Goal: Information Seeking & Learning: Learn about a topic

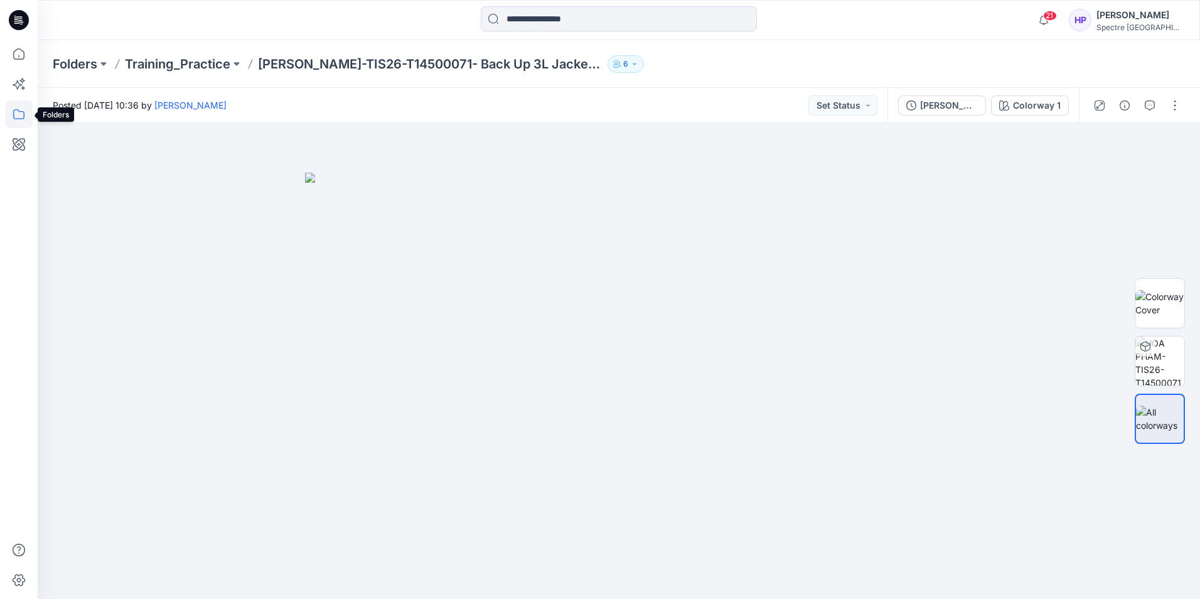
click at [16, 116] on icon at bounding box center [19, 114] width 28 height 28
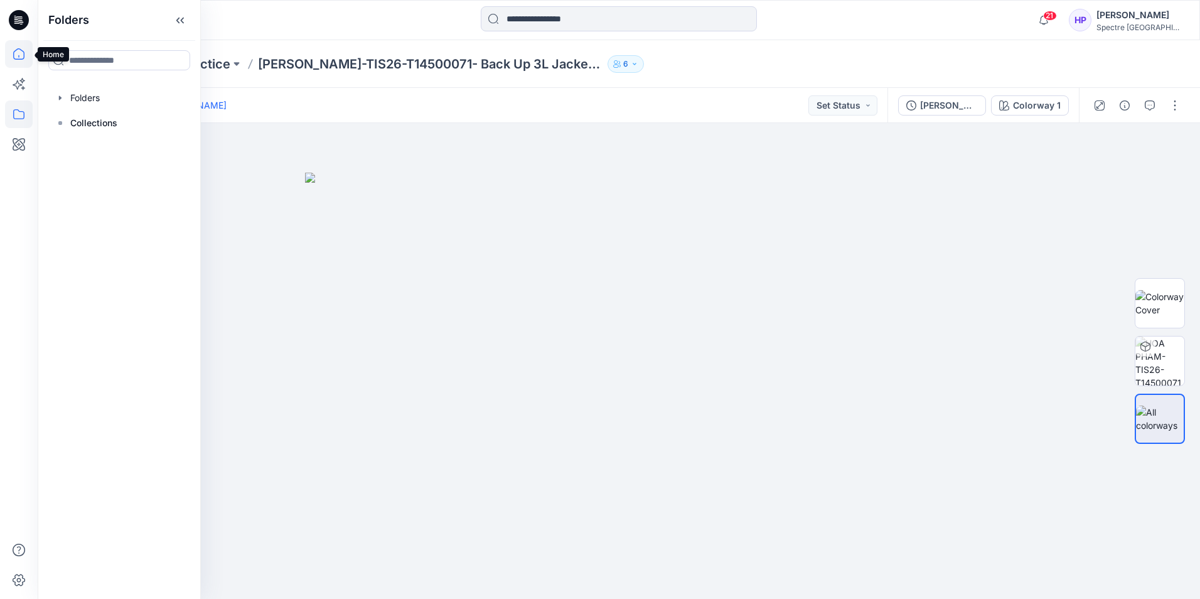
click at [22, 56] on icon at bounding box center [19, 54] width 28 height 28
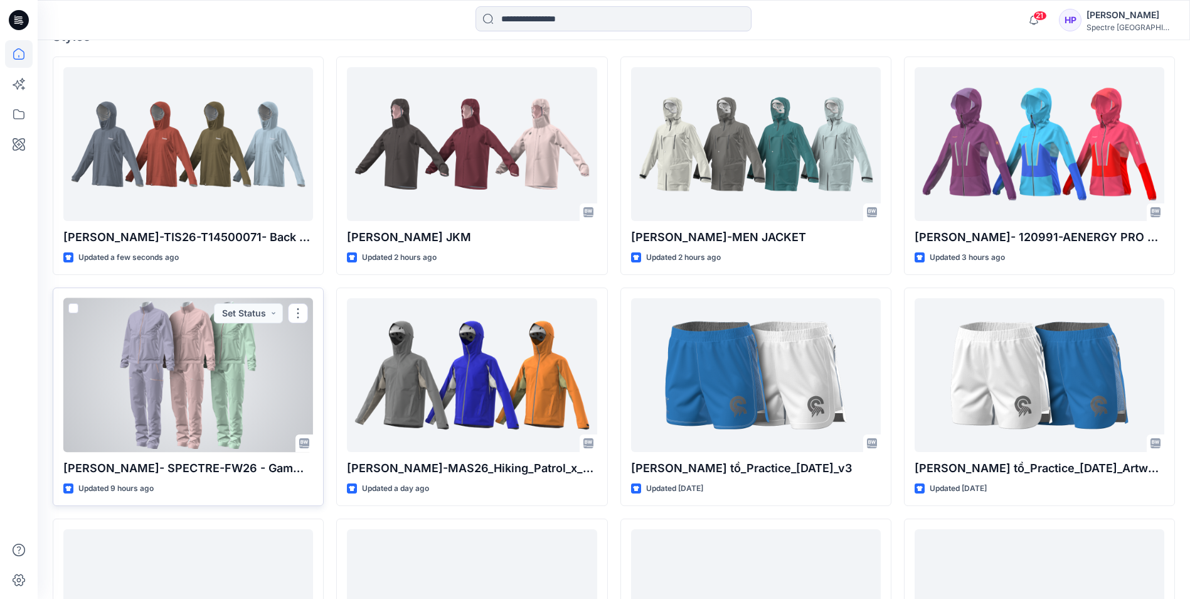
scroll to position [314, 0]
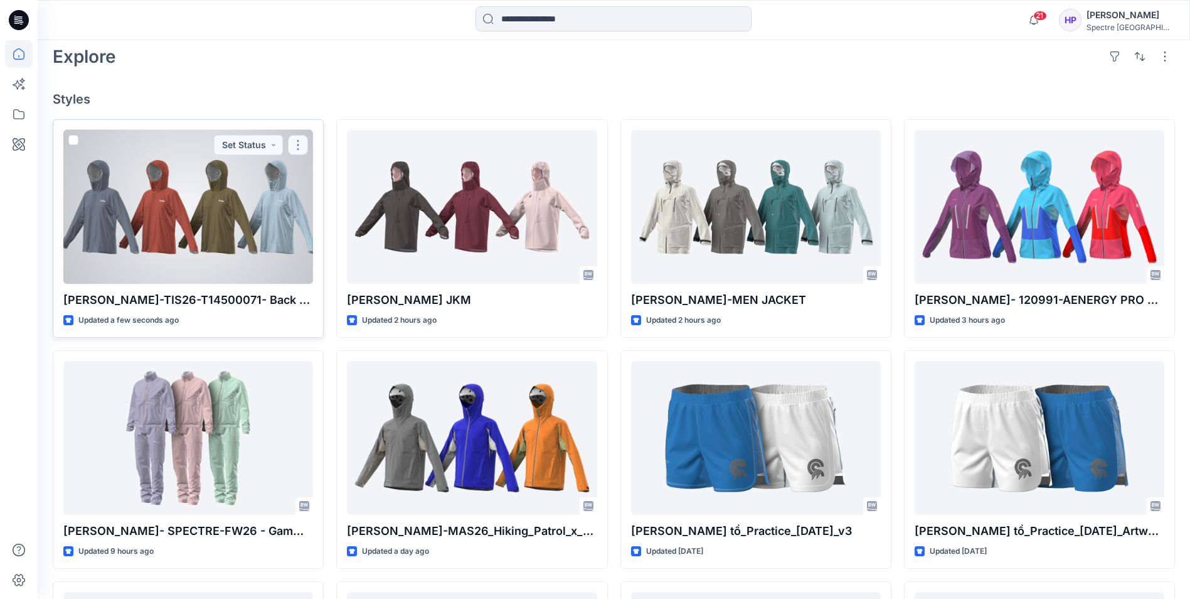
click at [296, 149] on button "button" at bounding box center [298, 145] width 20 height 20
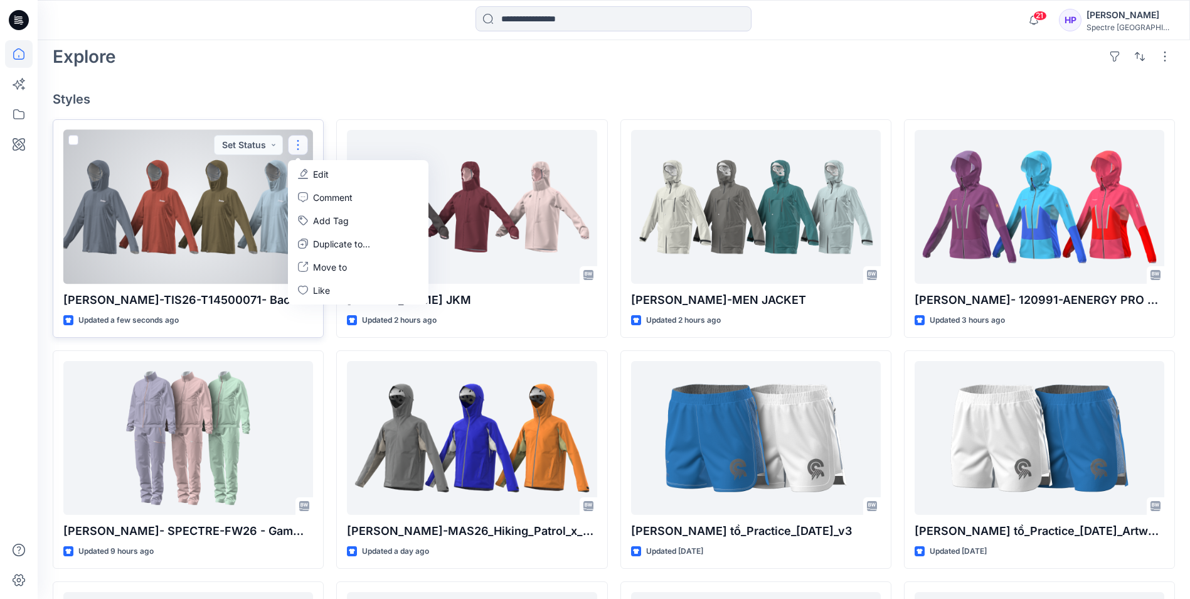
click at [162, 238] on div at bounding box center [188, 207] width 250 height 154
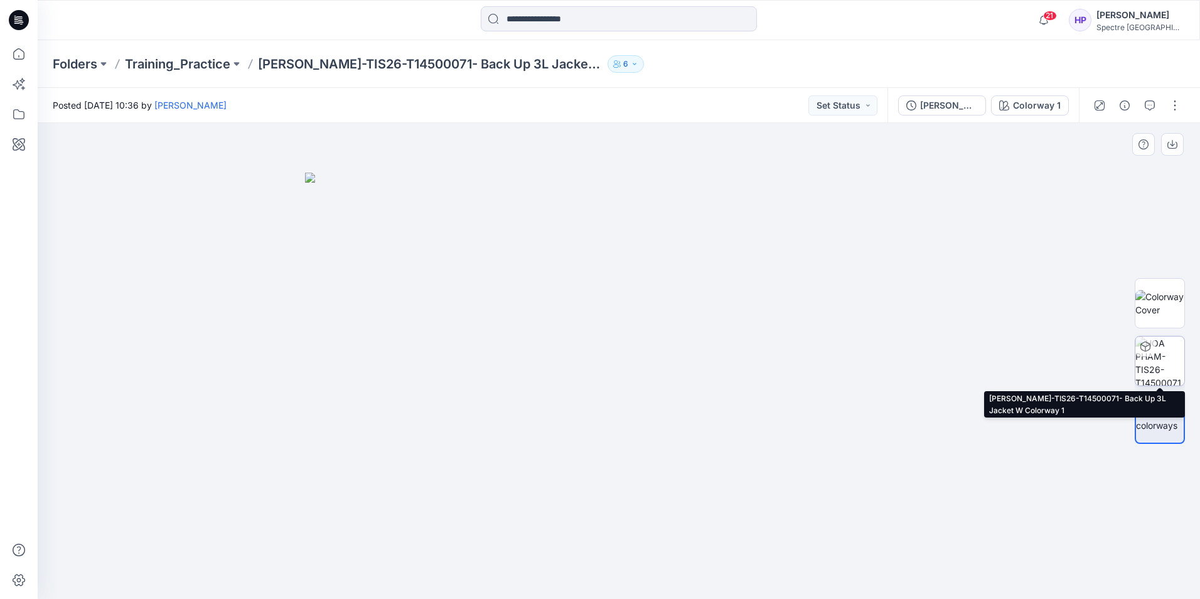
click at [1148, 348] on icon at bounding box center [1145, 346] width 10 height 10
click at [187, 61] on p "Training_Practice" at bounding box center [177, 64] width 105 height 18
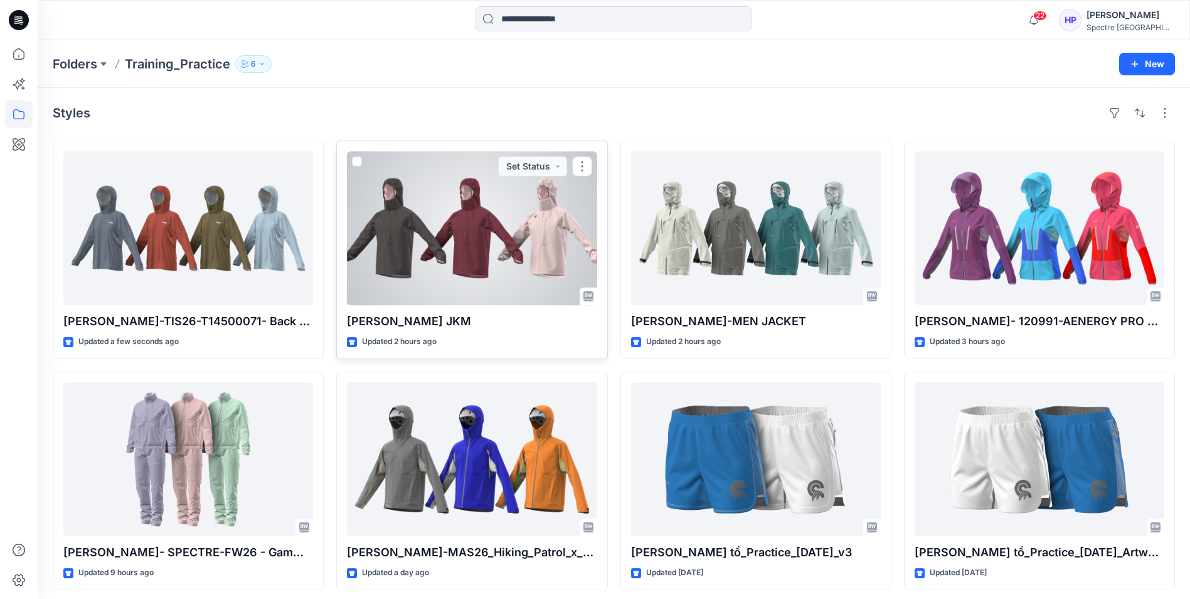
click at [459, 265] on div at bounding box center [472, 228] width 250 height 154
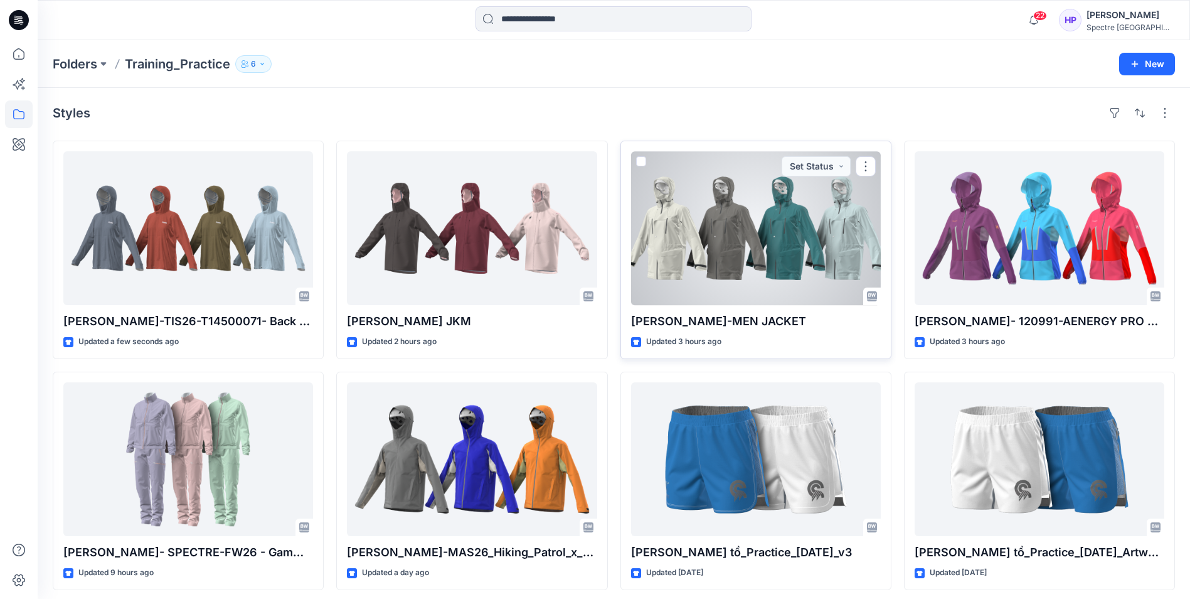
click at [679, 217] on div at bounding box center [756, 228] width 250 height 154
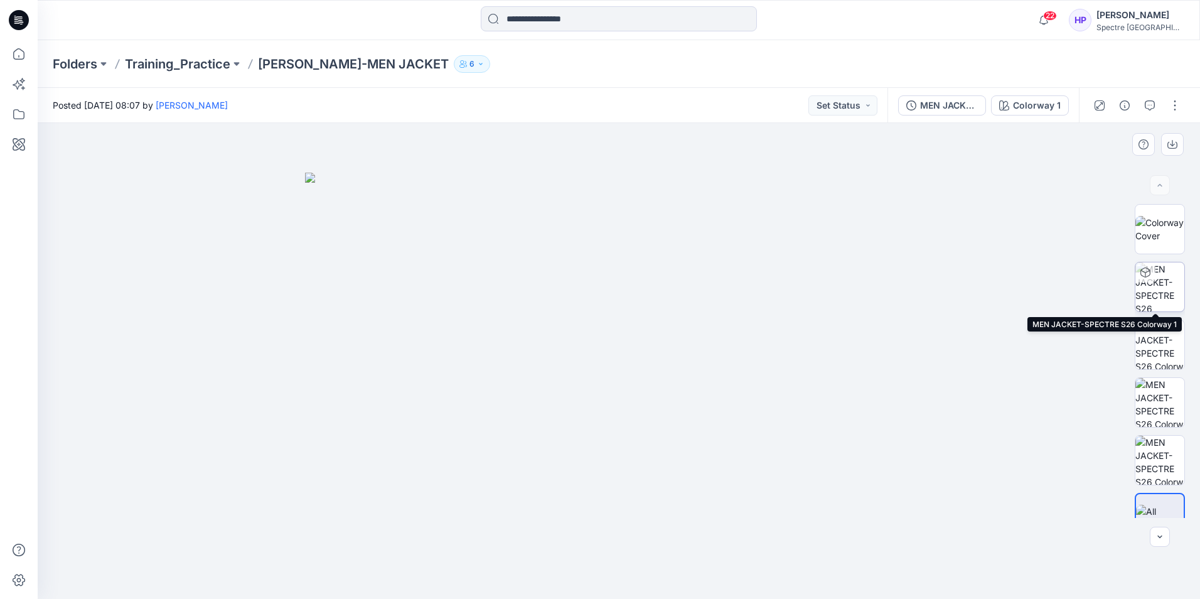
click at [1160, 291] on img at bounding box center [1159, 286] width 49 height 49
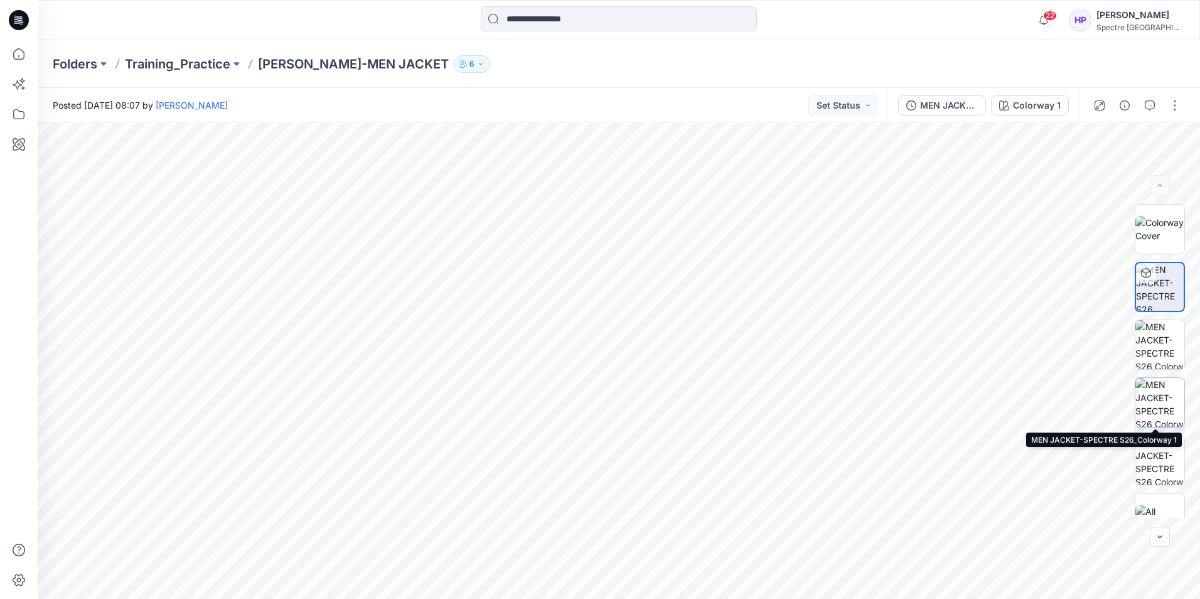
click at [1165, 404] on img at bounding box center [1159, 402] width 49 height 49
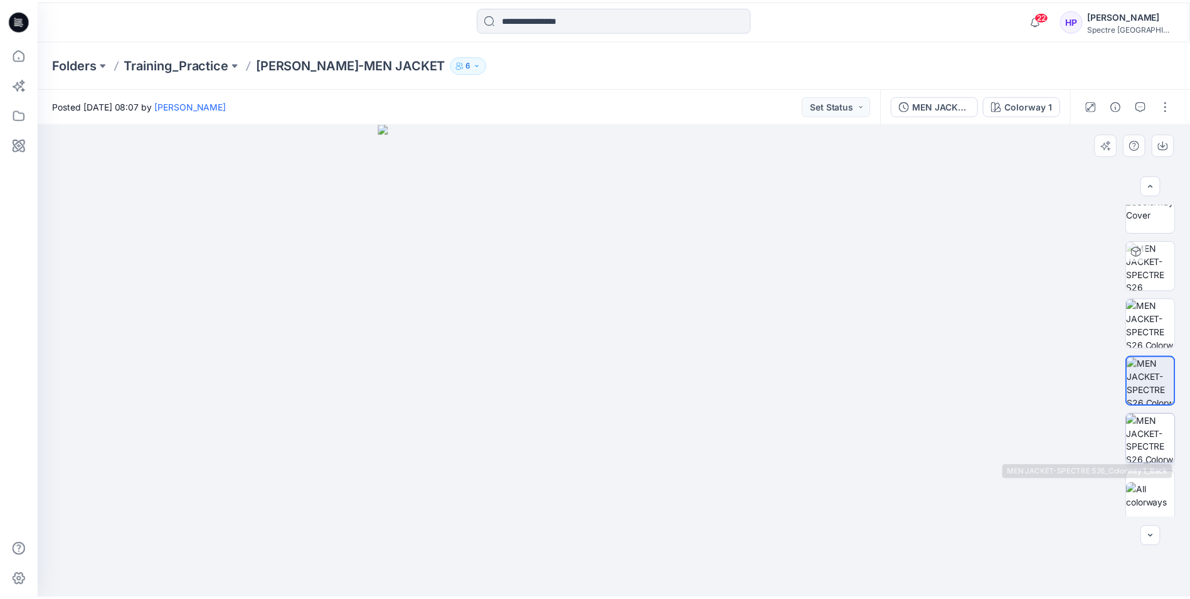
scroll to position [25, 0]
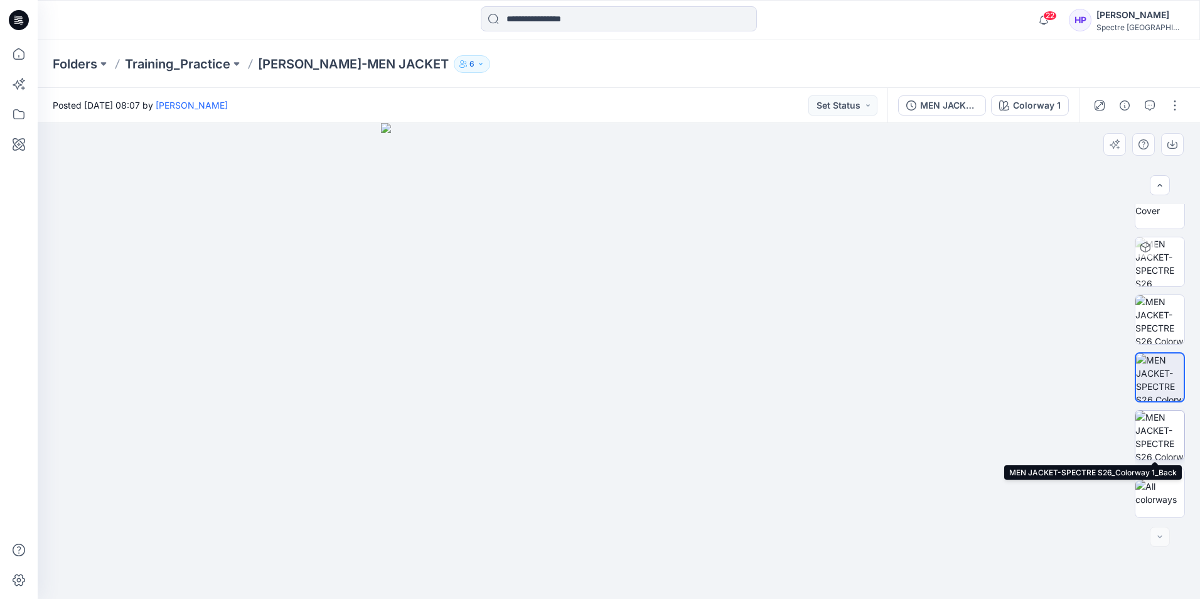
click at [1157, 438] on img at bounding box center [1159, 434] width 49 height 49
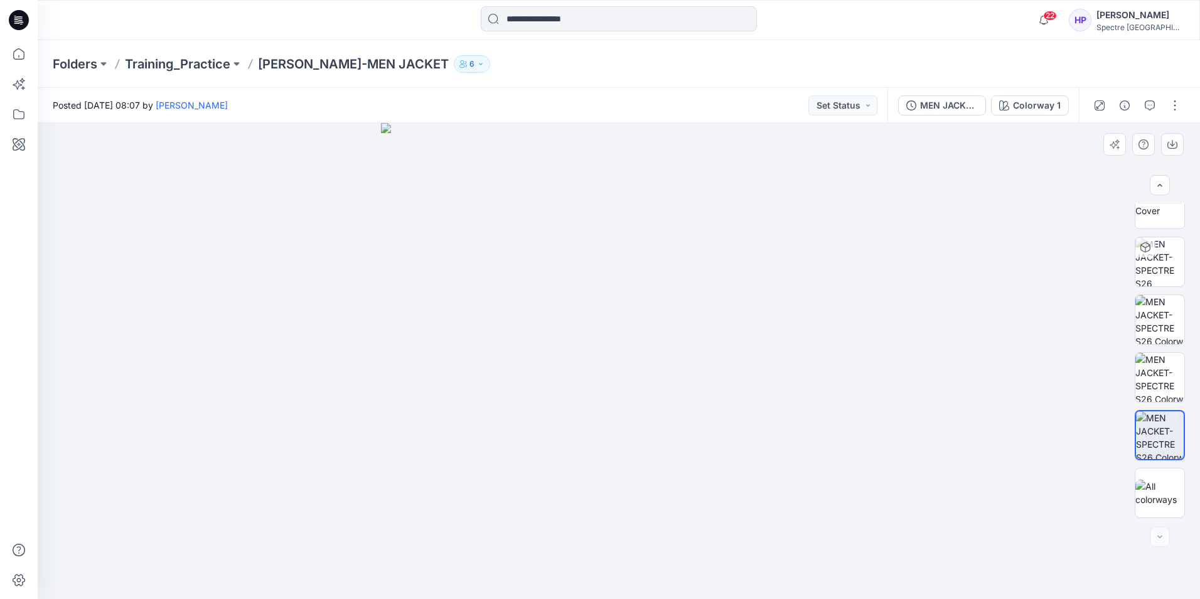
drag, startPoint x: 627, startPoint y: 420, endPoint x: 630, endPoint y: 388, distance: 32.1
click at [630, 388] on img at bounding box center [619, 361] width 476 height 476
click at [1164, 487] on img at bounding box center [1159, 492] width 49 height 26
click at [184, 63] on p "Training_Practice" at bounding box center [177, 64] width 105 height 18
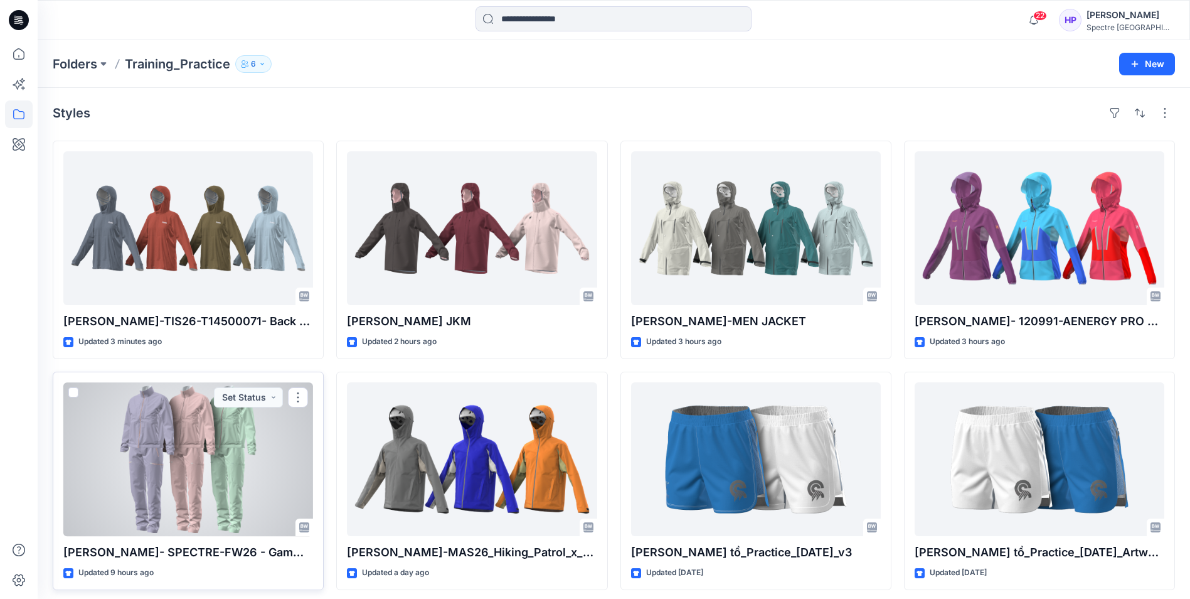
click at [236, 436] on div at bounding box center [188, 459] width 250 height 154
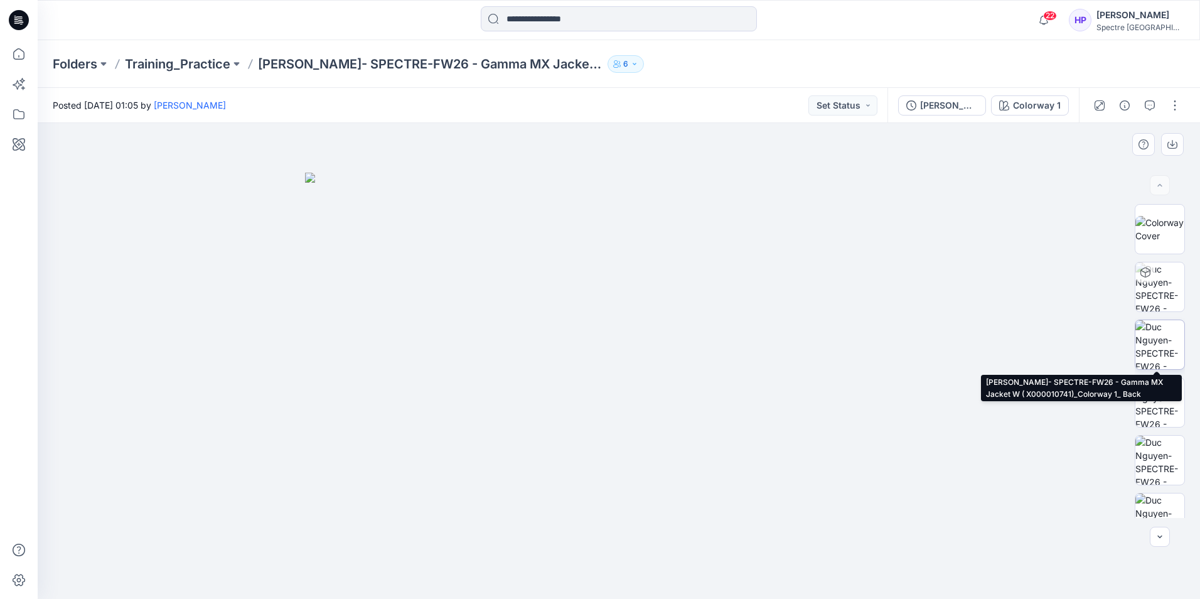
click at [1168, 343] on img at bounding box center [1159, 344] width 49 height 49
click at [1153, 348] on img at bounding box center [1160, 345] width 48 height 48
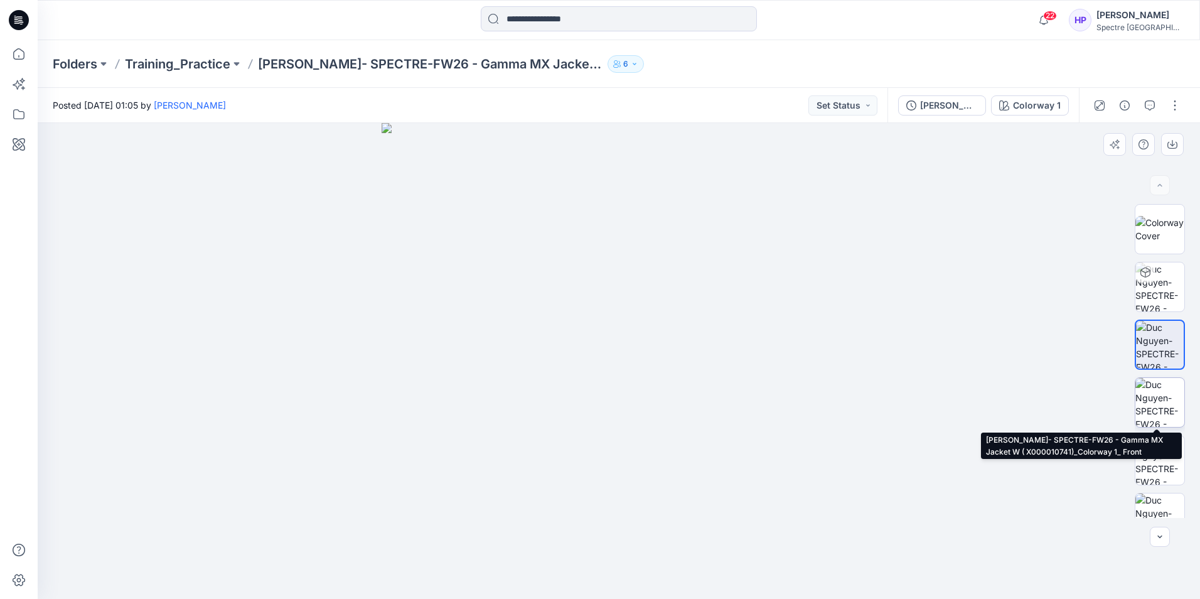
click at [1160, 407] on img at bounding box center [1159, 402] width 49 height 49
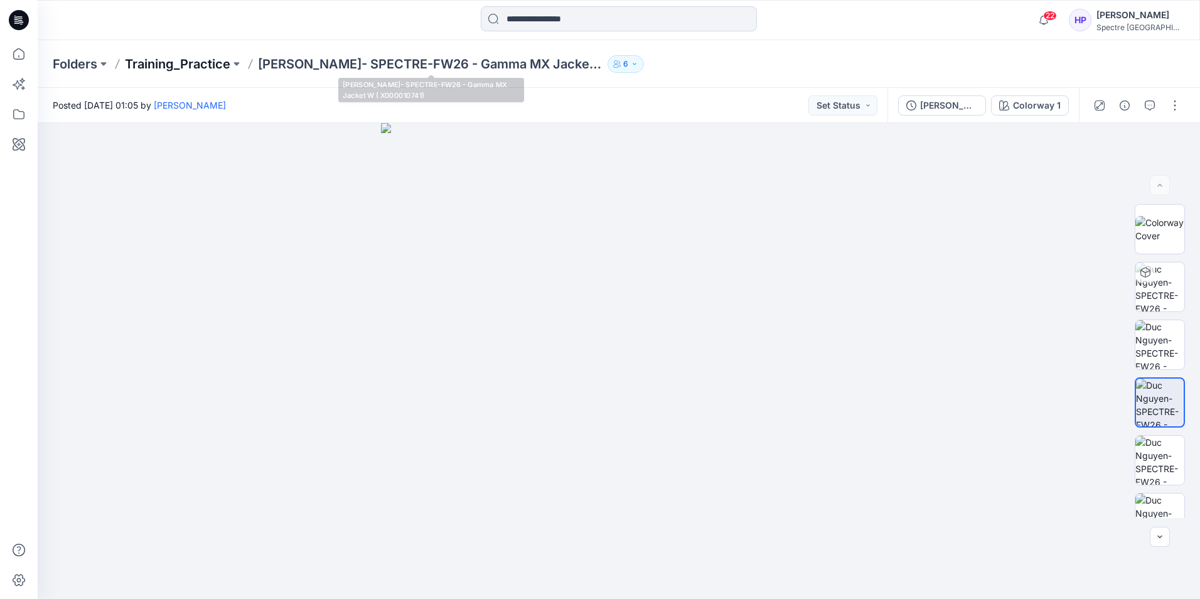
click at [186, 68] on p "Training_Practice" at bounding box center [177, 64] width 105 height 18
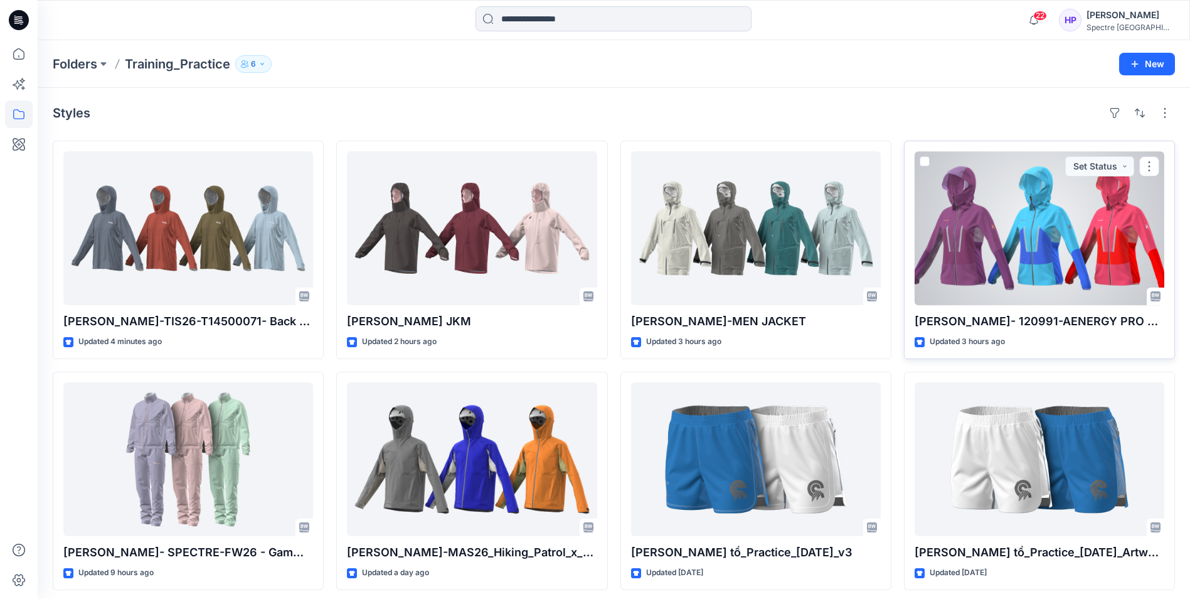
click at [1016, 253] on div at bounding box center [1040, 228] width 250 height 154
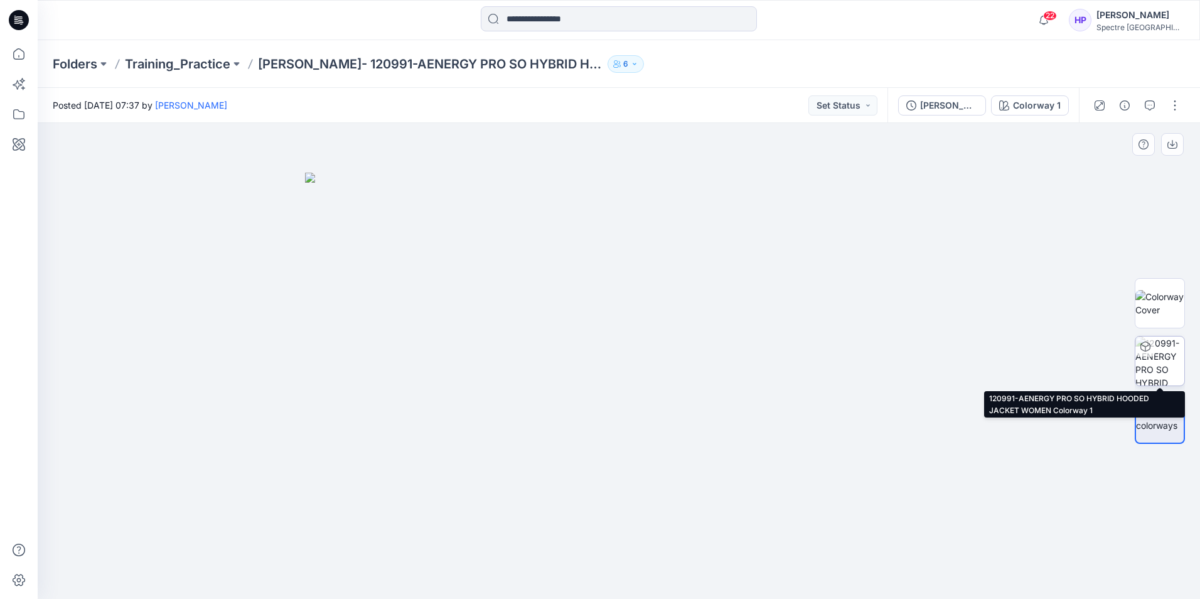
click at [1151, 354] on div at bounding box center [1145, 346] width 20 height 20
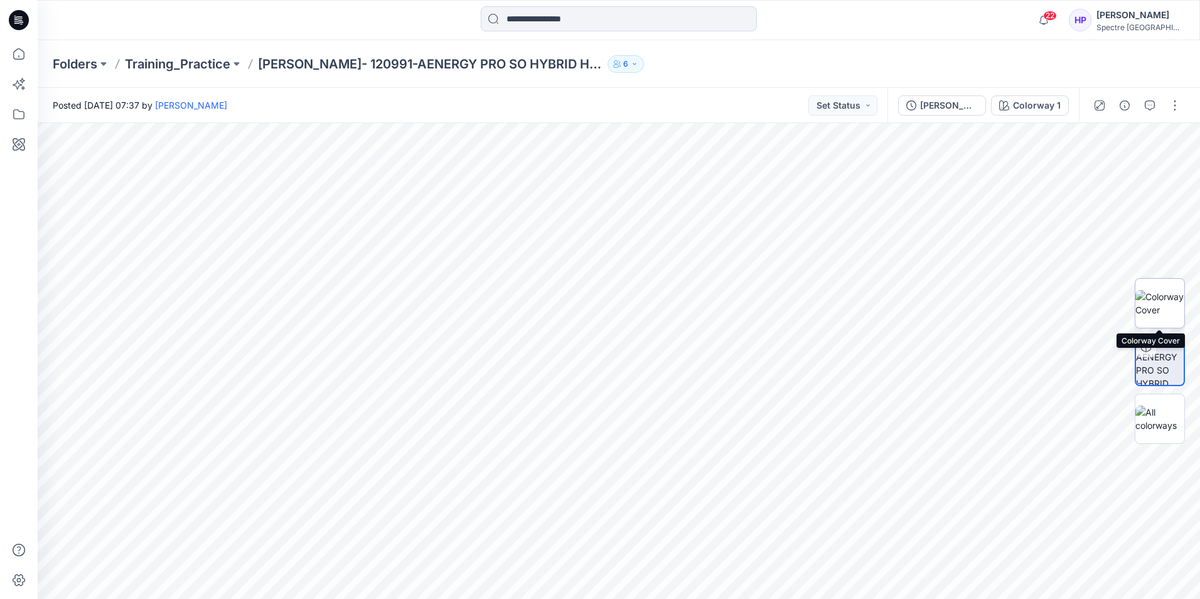
click at [1164, 300] on img at bounding box center [1159, 303] width 49 height 26
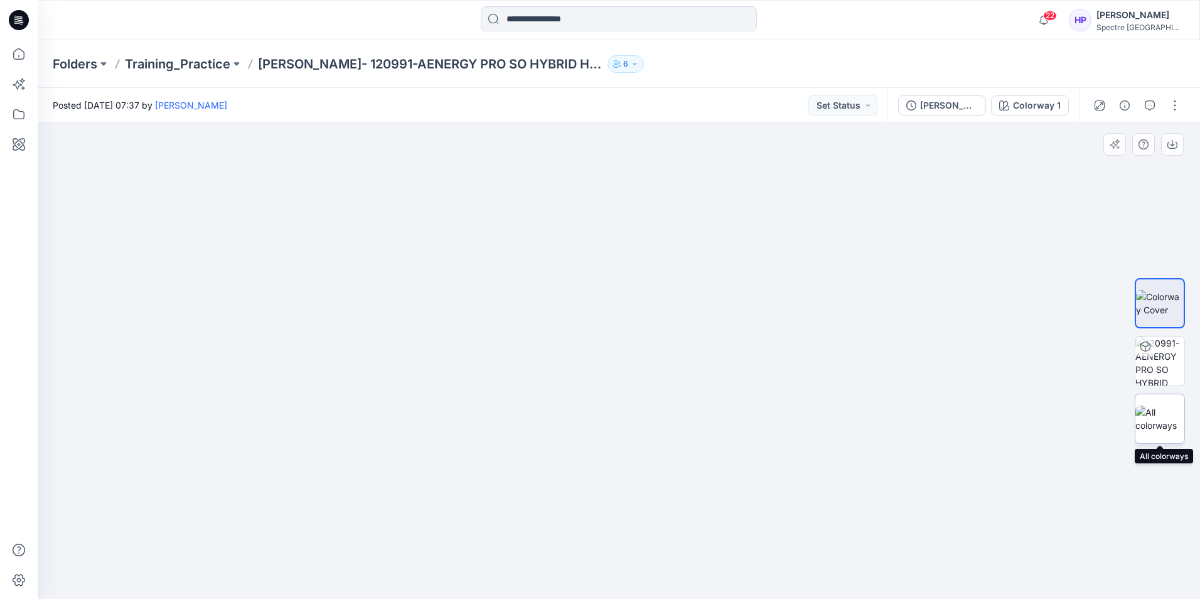
click at [1166, 414] on img at bounding box center [1159, 418] width 49 height 26
click at [154, 67] on p "Training_Practice" at bounding box center [177, 64] width 105 height 18
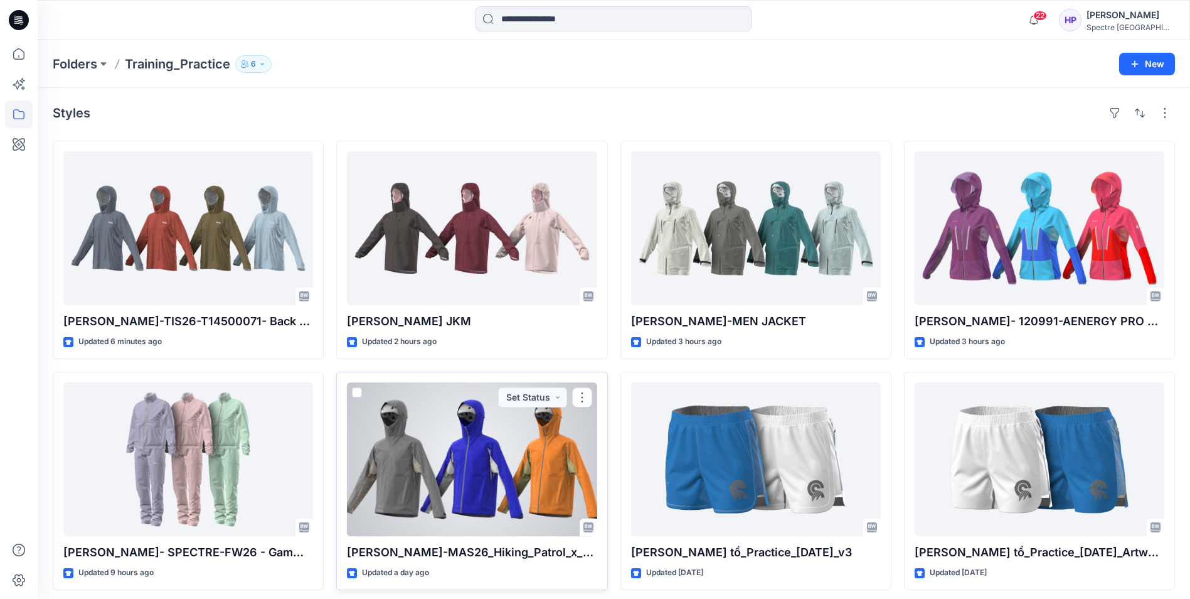
click at [410, 466] on div at bounding box center [472, 459] width 250 height 154
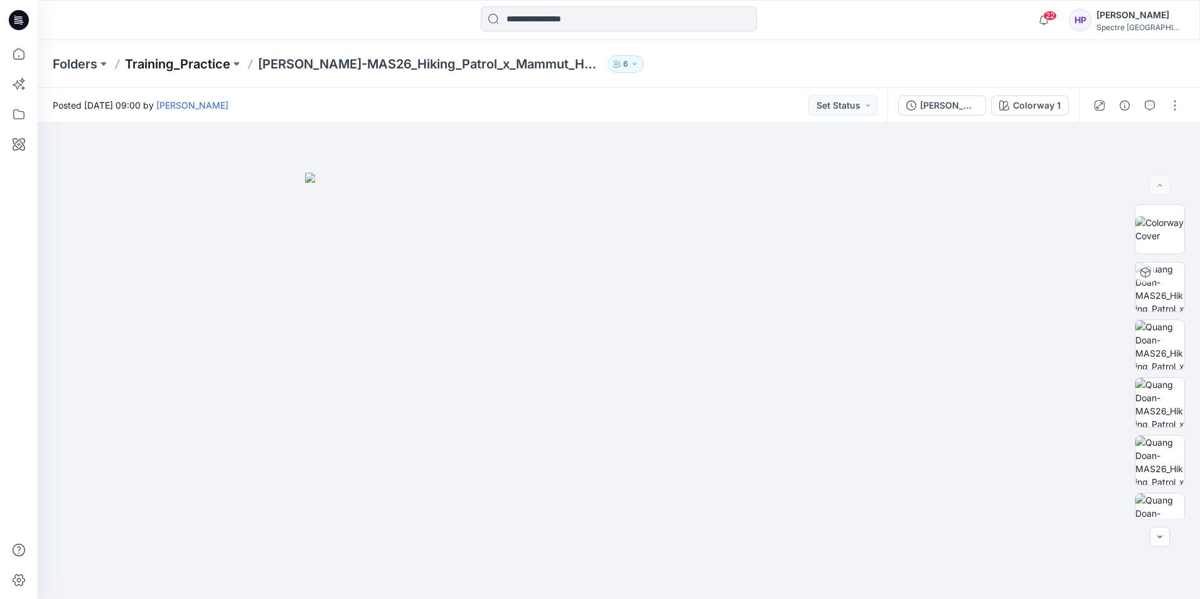
click at [178, 63] on p "Training_Practice" at bounding box center [177, 64] width 105 height 18
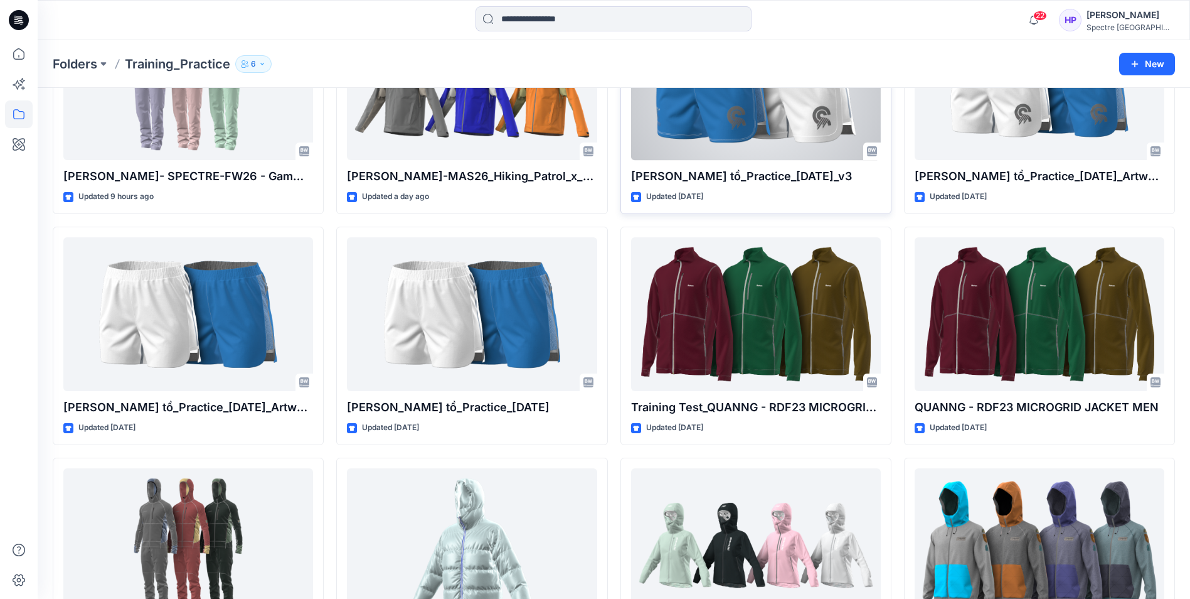
scroll to position [502, 0]
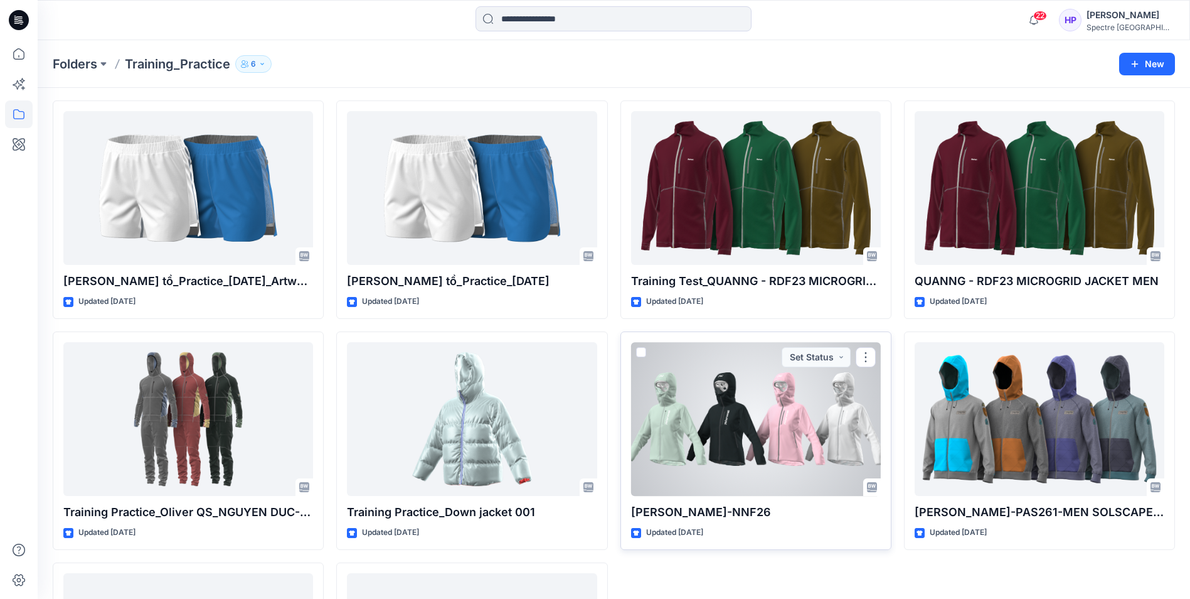
click at [684, 425] on div at bounding box center [756, 419] width 250 height 154
